Goal: Information Seeking & Learning: Check status

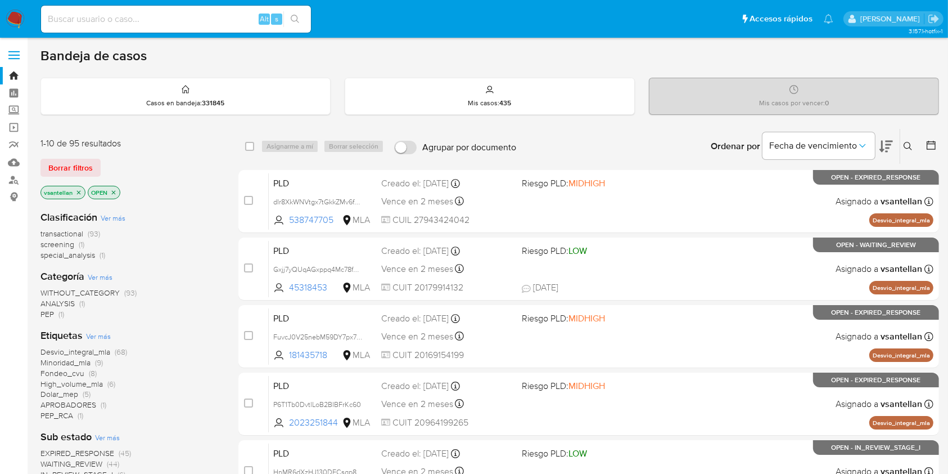
click at [183, 24] on input at bounding box center [176, 19] width 270 height 15
paste input "378443938"
type input "378443938"
click at [81, 15] on input at bounding box center [176, 19] width 270 height 15
paste input "378443938"
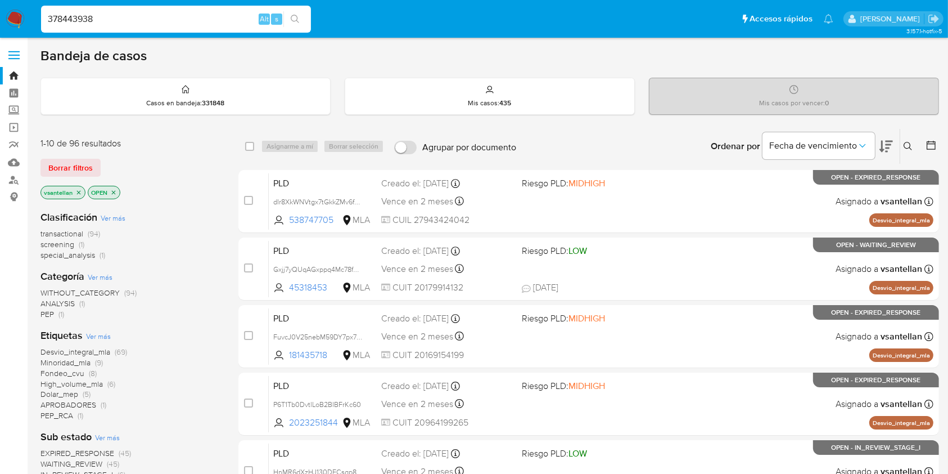
type input "378443938"
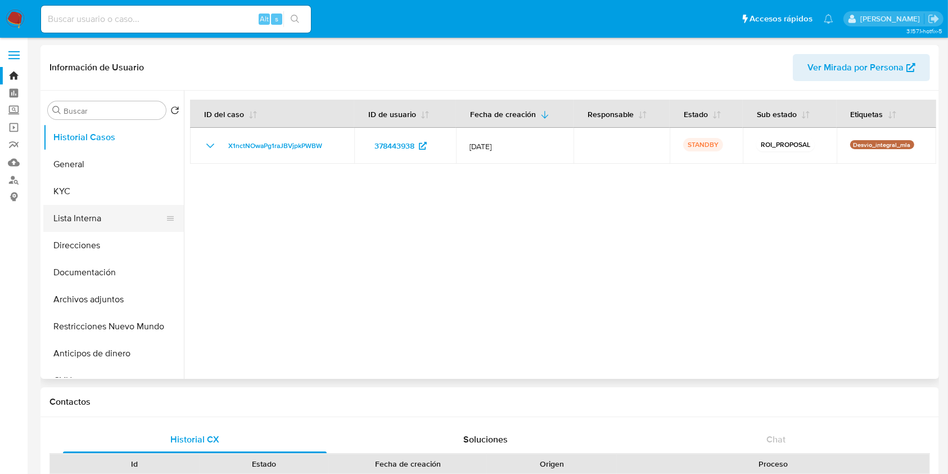
select select "10"
click at [89, 191] on button "KYC" at bounding box center [109, 191] width 132 height 27
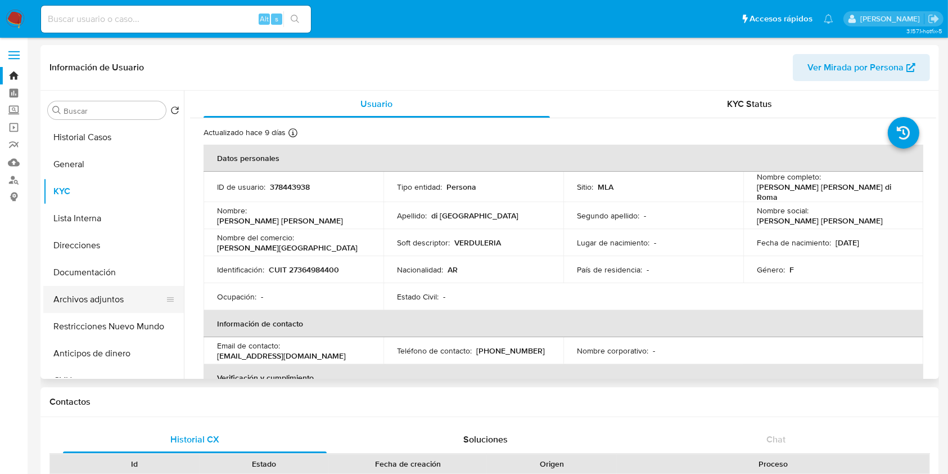
click at [114, 303] on button "Archivos adjuntos" at bounding box center [109, 299] width 132 height 27
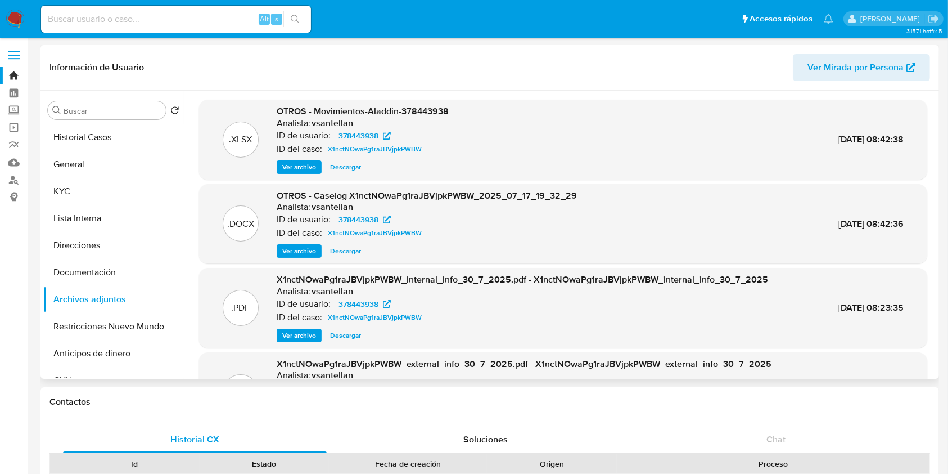
click at [346, 251] on span "Descargar" at bounding box center [345, 250] width 31 height 11
click at [132, 20] on input at bounding box center [176, 19] width 270 height 15
paste input "1581031252"
type input "1581031252"
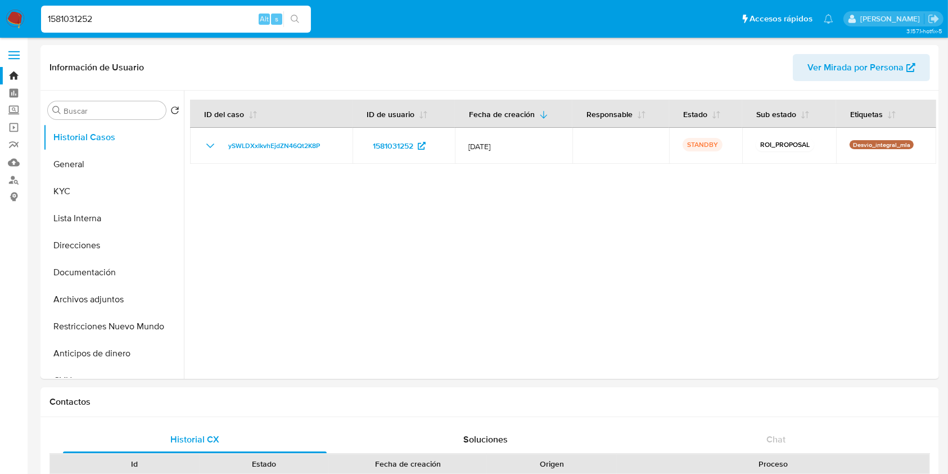
select select "10"
drag, startPoint x: 107, startPoint y: 187, endPoint x: 112, endPoint y: 237, distance: 50.9
click at [107, 188] on button "KYC" at bounding box center [113, 191] width 141 height 27
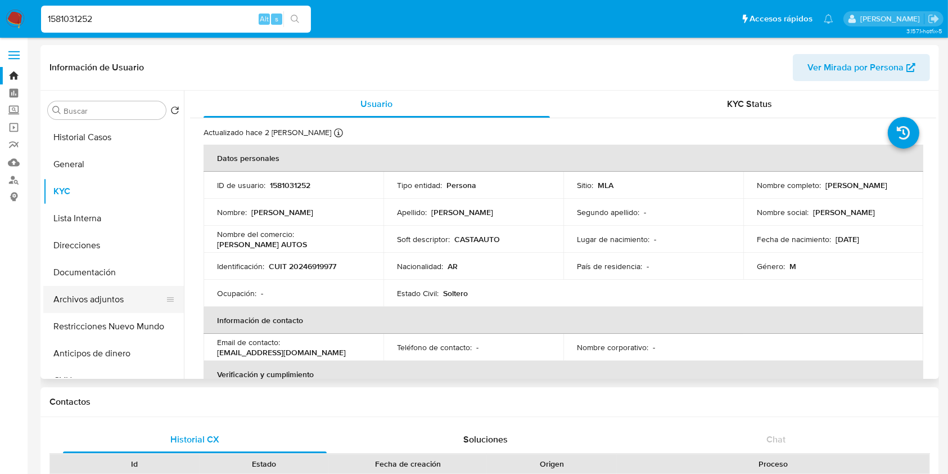
click at [103, 301] on button "Archivos adjuntos" at bounding box center [109, 299] width 132 height 27
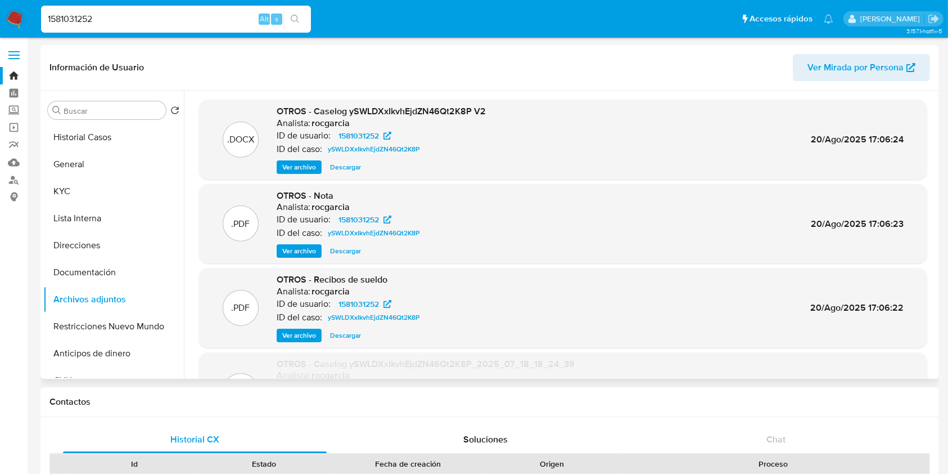
click at [337, 172] on span "Descargar" at bounding box center [345, 166] width 31 height 11
drag, startPoint x: 119, startPoint y: 21, endPoint x: 129, endPoint y: 52, distance: 32.6
click at [0, 30] on nav "Pausado Ver notificaciones 1581031252 Alt s Accesos rápidos Presiona las siguie…" at bounding box center [474, 19] width 948 height 38
paste input "321707440"
type input "1321707440"
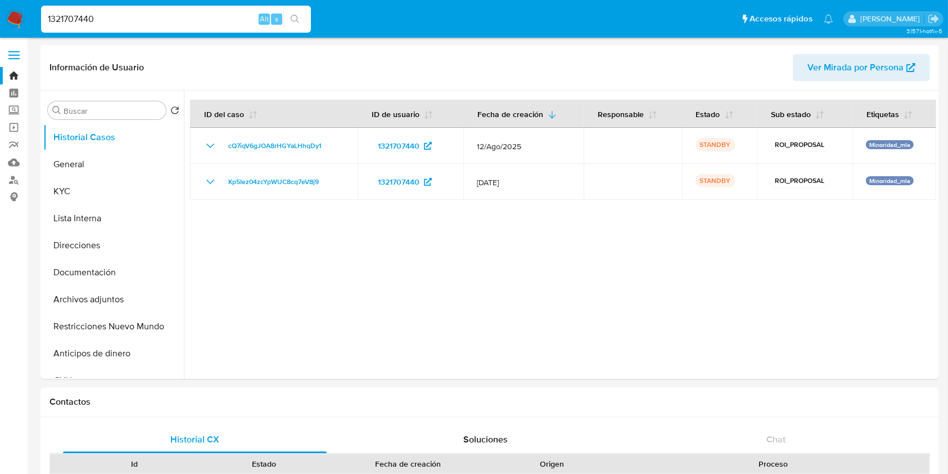
select select "10"
click at [72, 177] on button "General" at bounding box center [109, 164] width 132 height 27
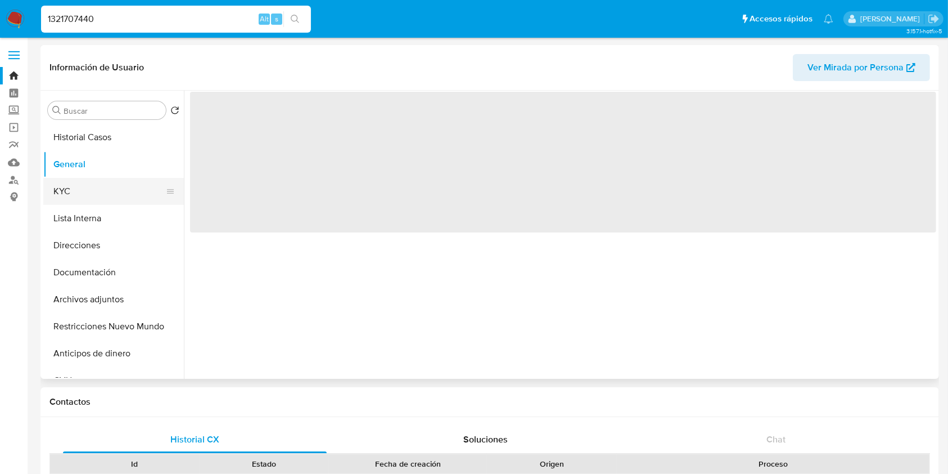
click at [79, 187] on button "KYC" at bounding box center [109, 191] width 132 height 27
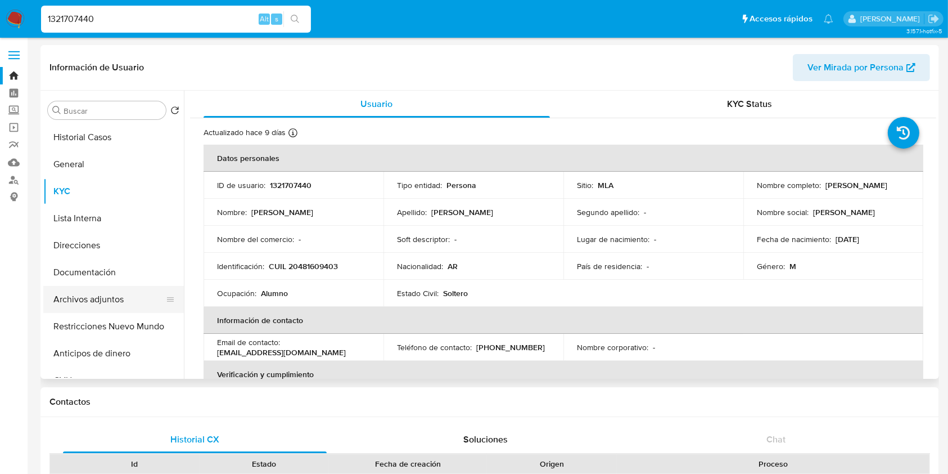
click at [130, 299] on button "Archivos adjuntos" at bounding box center [109, 299] width 132 height 27
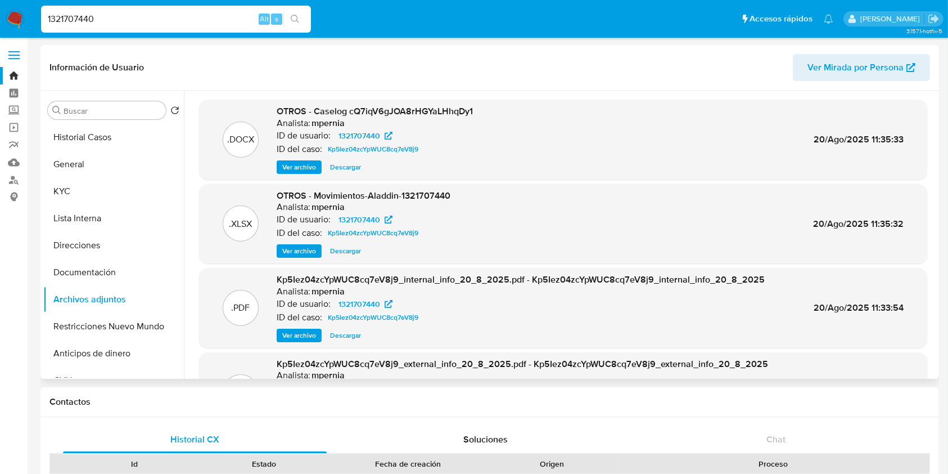
click at [343, 165] on span "Descargar" at bounding box center [345, 166] width 31 height 11
